Goal: Task Accomplishment & Management: Use online tool/utility

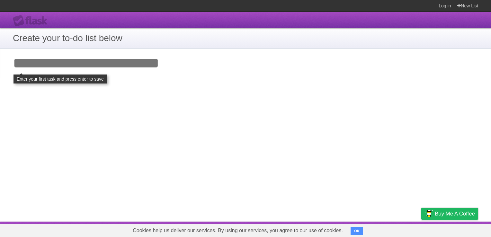
click at [140, 66] on input "Add your first task" at bounding box center [245, 64] width 491 height 30
click at [135, 68] on input "Add your first task" at bounding box center [245, 64] width 491 height 30
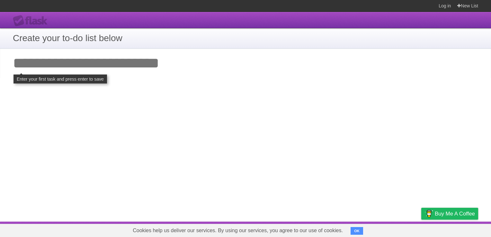
click at [149, 68] on input "Add your first task" at bounding box center [245, 64] width 491 height 30
click at [75, 82] on div "**********" at bounding box center [245, 117] width 491 height 210
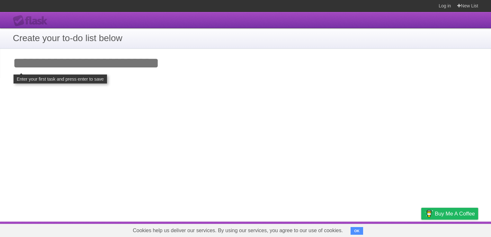
click at [53, 69] on input "Add your first task" at bounding box center [245, 64] width 491 height 30
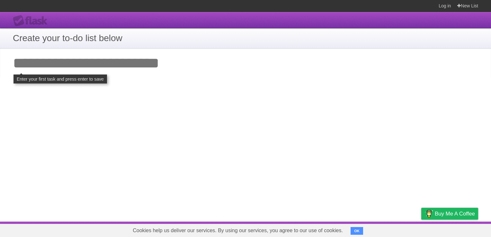
click at [53, 69] on input "Add your first task" at bounding box center [245, 64] width 491 height 30
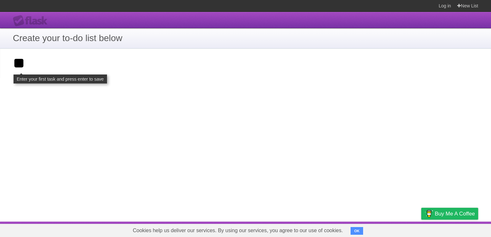
type input "*"
